Goal: Use online tool/utility: Utilize a website feature to perform a specific function

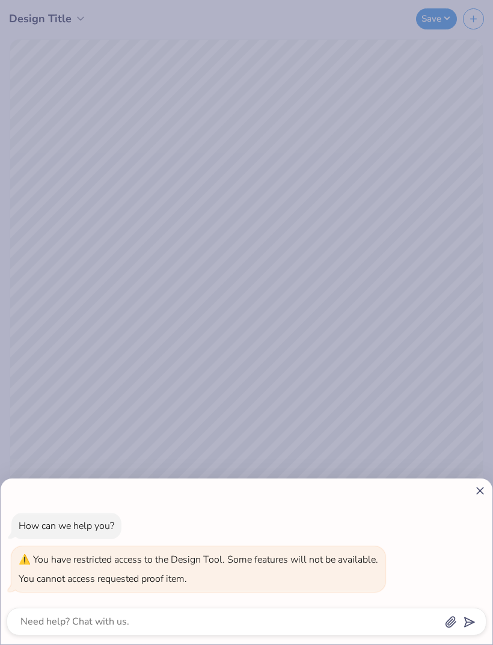
click at [478, 494] on icon at bounding box center [480, 490] width 13 height 13
type textarea "x"
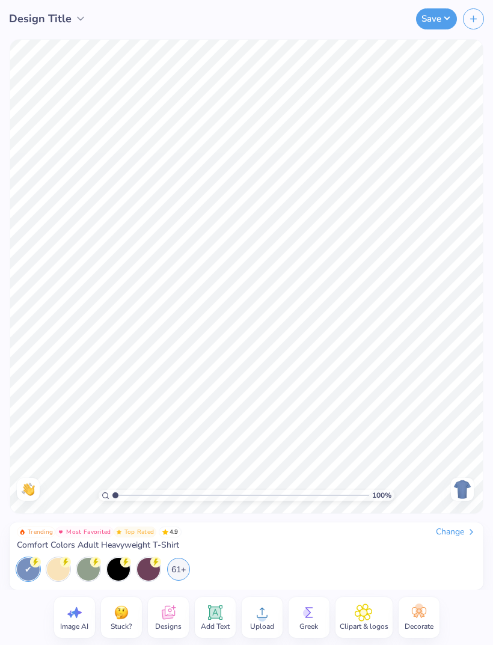
click at [150, 564] on div at bounding box center [148, 569] width 23 height 23
click at [180, 570] on div "61+" at bounding box center [178, 569] width 23 height 23
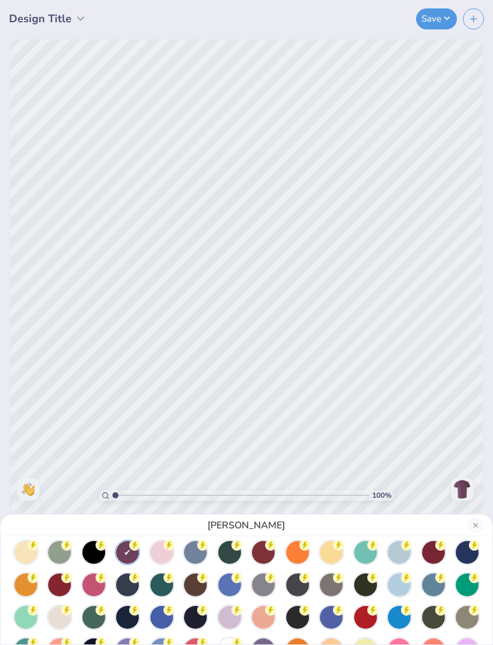
scroll to position [4, 0]
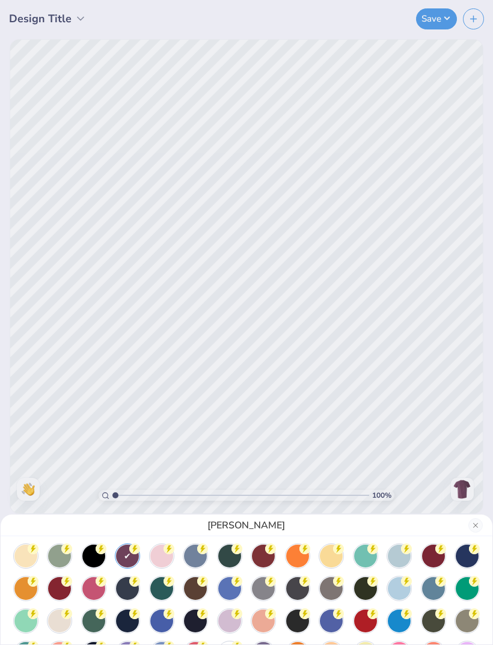
click at [403, 590] on div at bounding box center [399, 588] width 23 height 23
click at [474, 520] on button "Close" at bounding box center [475, 525] width 14 height 14
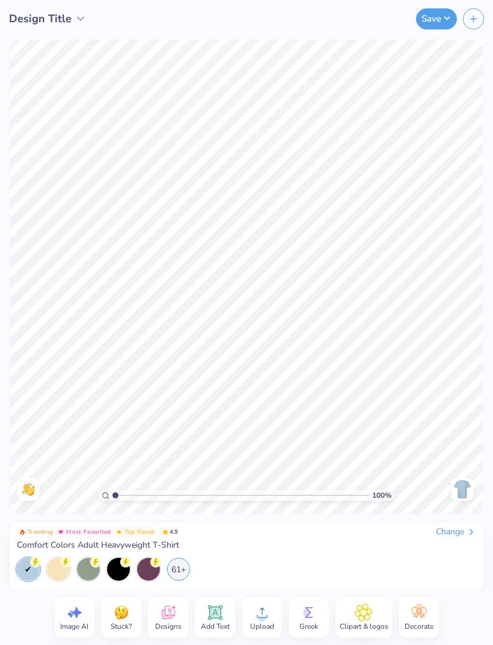
click at [474, 519] on div "Trending Most Favorited Top Rated 4.9 Change Comfort Colors Adult Heavyweight T…" at bounding box center [246, 552] width 493 height 75
click at [166, 617] on icon at bounding box center [167, 614] width 11 height 10
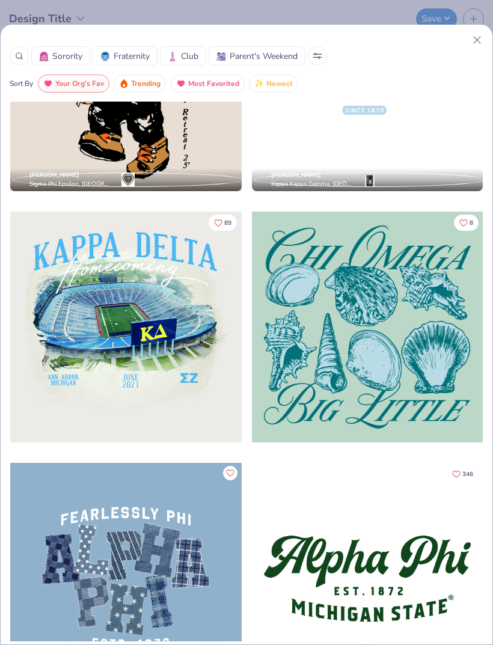
scroll to position [2159, 0]
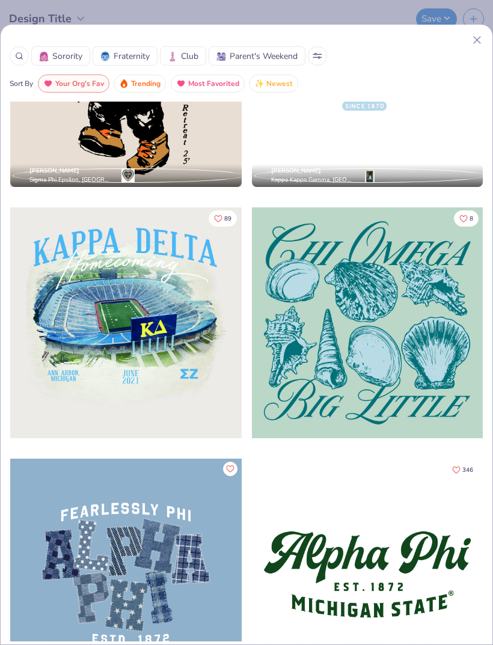
click at [257, 369] on div at bounding box center [367, 322] width 231 height 231
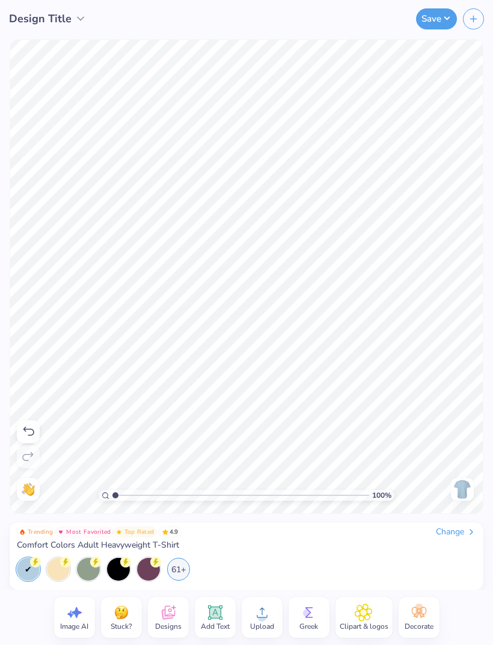
click at [41, 21] on span "Design Title" at bounding box center [40, 19] width 62 height 16
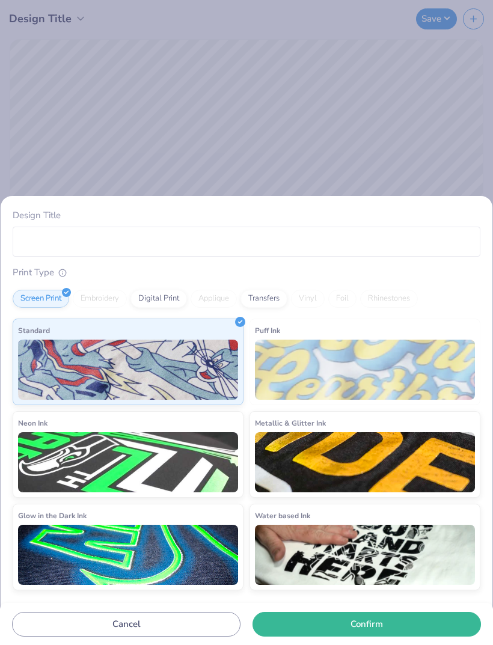
click at [115, 161] on div "Design Title Print Type Screen Print Embroidery Digital Print Applique Transfer…" at bounding box center [246, 322] width 493 height 645
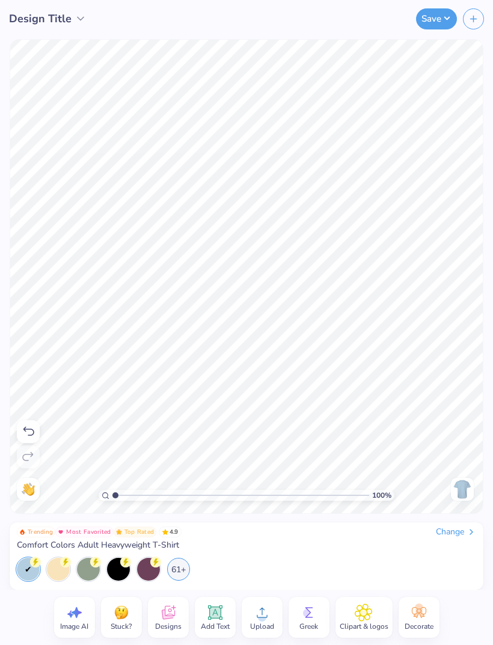
click at [454, 531] on div "Change" at bounding box center [456, 531] width 40 height 11
